Goal: Check status

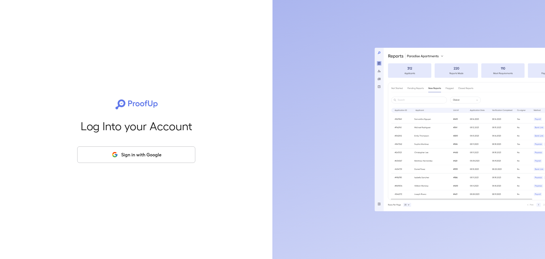
click at [110, 158] on button "Sign in with Google" at bounding box center [136, 154] width 118 height 16
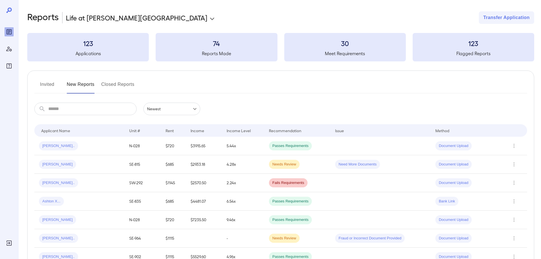
click at [45, 85] on button "Invited" at bounding box center [47, 87] width 26 height 14
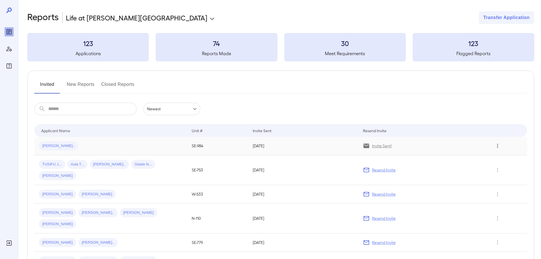
click at [494, 142] on icon "Row Actions" at bounding box center [497, 145] width 6 height 7
click at [416, 149] on div at bounding box center [270, 129] width 541 height 259
click at [46, 143] on div "[PERSON_NAME].." at bounding box center [58, 145] width 39 height 9
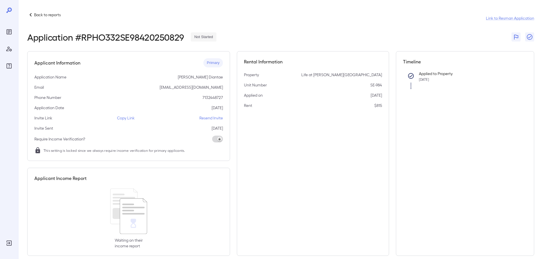
click at [410, 84] on div at bounding box center [411, 79] width 7 height 20
